Goal: Task Accomplishment & Management: Complete application form

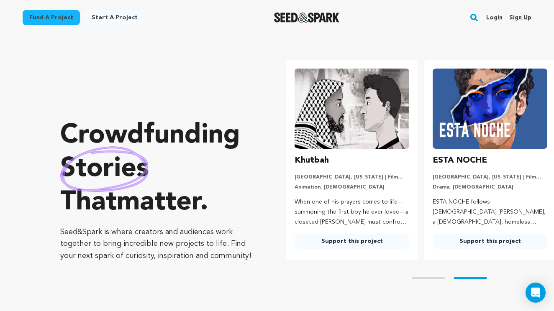
scroll to position [0, 145]
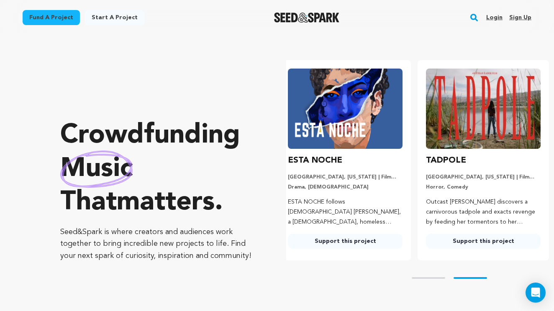
click at [495, 17] on link "Login" at bounding box center [494, 17] width 16 height 13
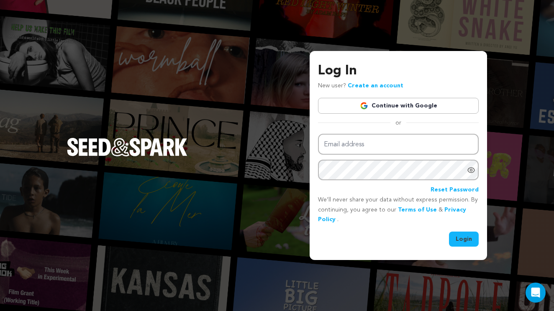
click at [410, 114] on link "Continue with Google" at bounding box center [398, 106] width 161 height 16
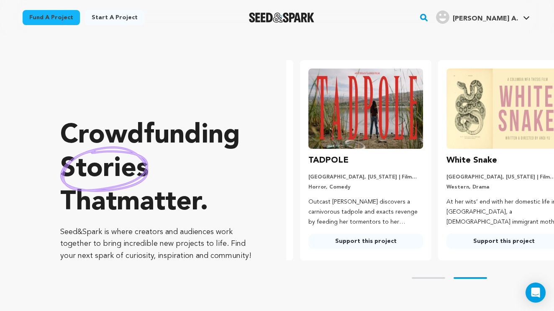
scroll to position [0, 145]
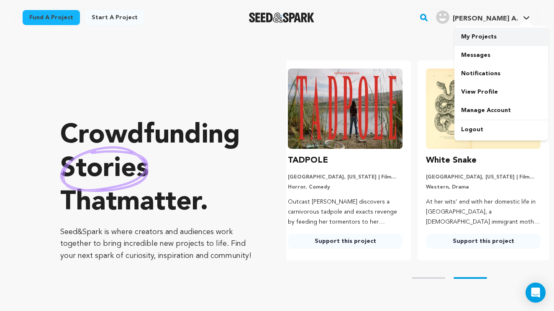
click at [487, 38] on link "My Projects" at bounding box center [501, 37] width 94 height 18
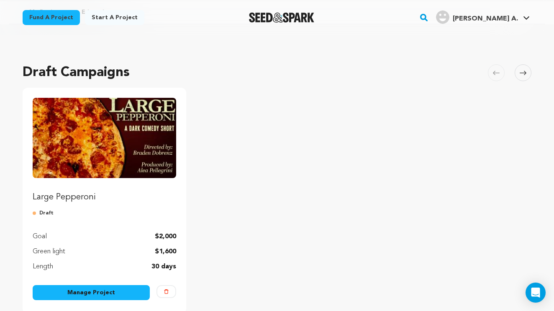
scroll to position [36, 0]
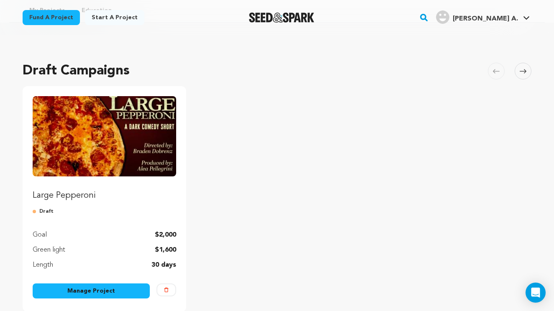
click at [118, 171] on img "Fund Large Pepperoni" at bounding box center [104, 136] width 143 height 80
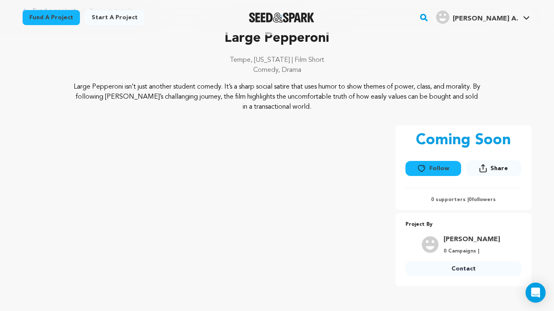
scroll to position [44, 0]
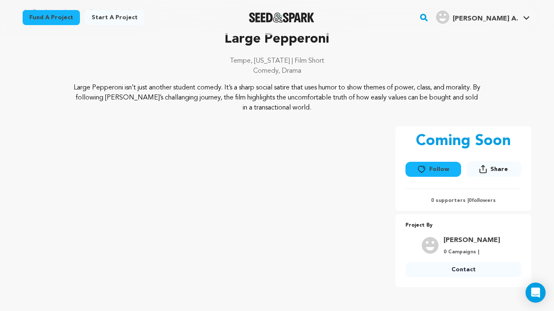
click at [95, 94] on p "Large Pepperoni isn’t just another student comedy. It’s a sharp social satire t…" at bounding box center [277, 98] width 407 height 30
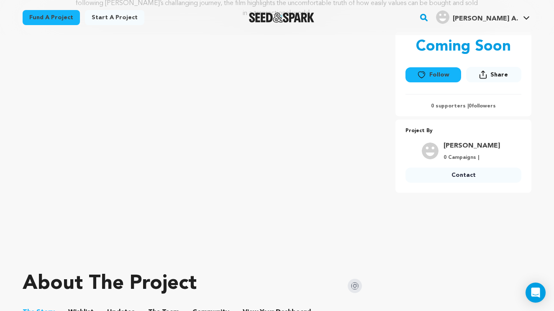
scroll to position [141, 0]
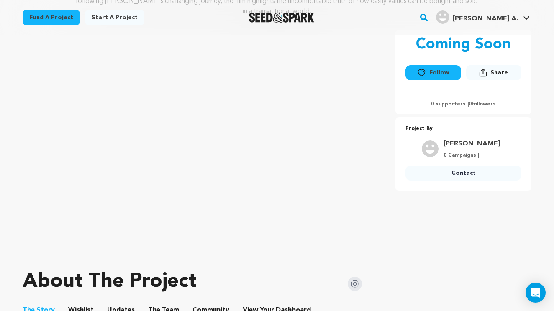
click at [208, 255] on div at bounding box center [277, 251] width 509 height 13
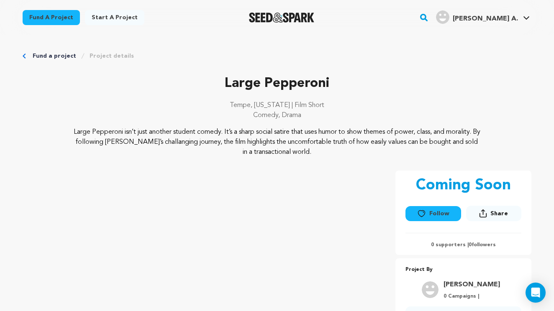
scroll to position [0, 0]
click at [485, 36] on link "My Projects" at bounding box center [501, 37] width 94 height 18
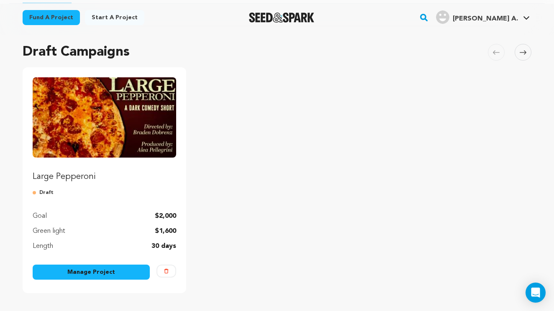
scroll to position [73, 0]
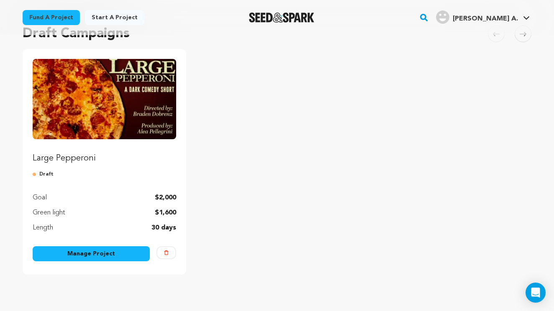
click at [103, 256] on link "Manage Project" at bounding box center [91, 253] width 117 height 15
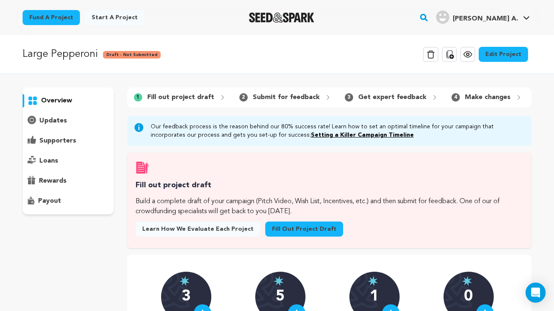
click at [293, 227] on link "Fill out project draft" at bounding box center [304, 229] width 78 height 15
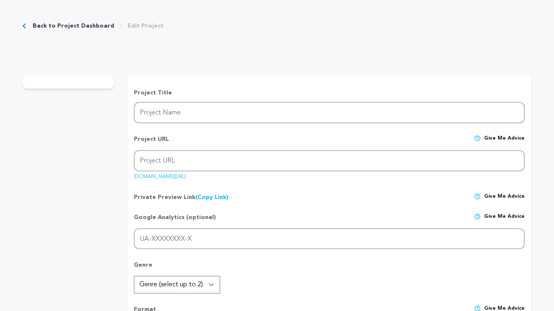
type input "Large Pepperoni"
type input "large-pepperoni-1"
type input "A pizza driver nearing his breaking point resists quitting when a wealthy regul…"
type textarea "Large Pepperoni isn’t just another student comedy. It’s a sharp social satire t…"
type textarea "The mission of Large Pepperoni is to use humor, discomfort, and satire to explo…"
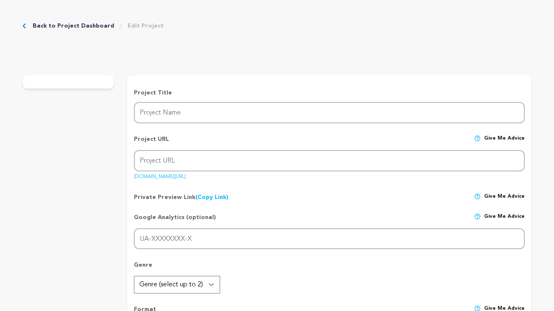
type textarea "[PERSON_NAME] New American Film School"
radio input "true"
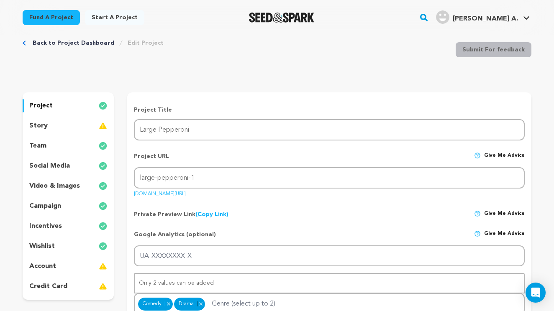
scroll to position [58, 0]
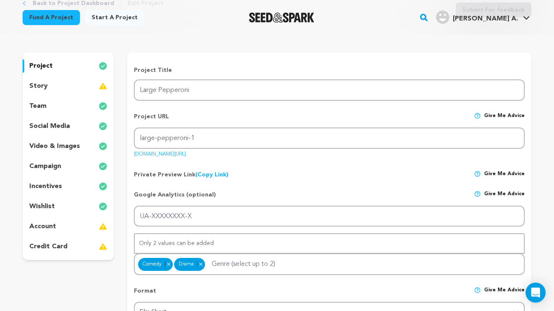
click at [63, 209] on div "wishlist" at bounding box center [68, 206] width 91 height 13
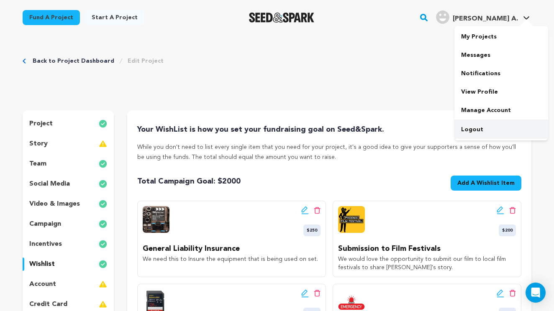
click at [486, 129] on link "Logout" at bounding box center [501, 129] width 94 height 18
